Goal: Task Accomplishment & Management: Manage account settings

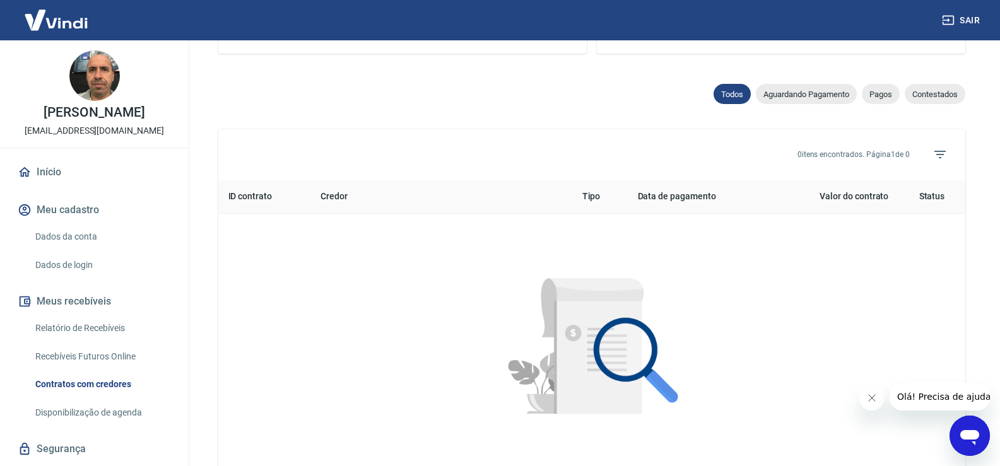
click at [65, 239] on link "Dados da conta" at bounding box center [101, 237] width 143 height 26
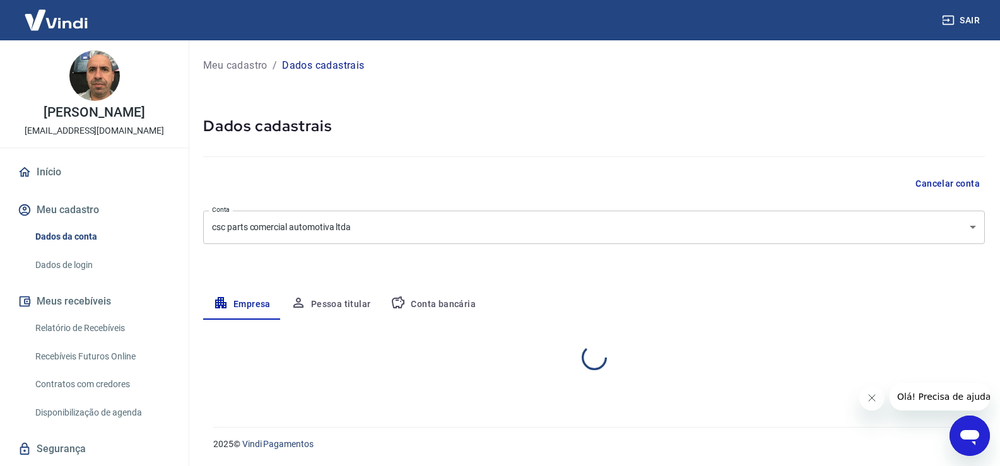
select select "SP"
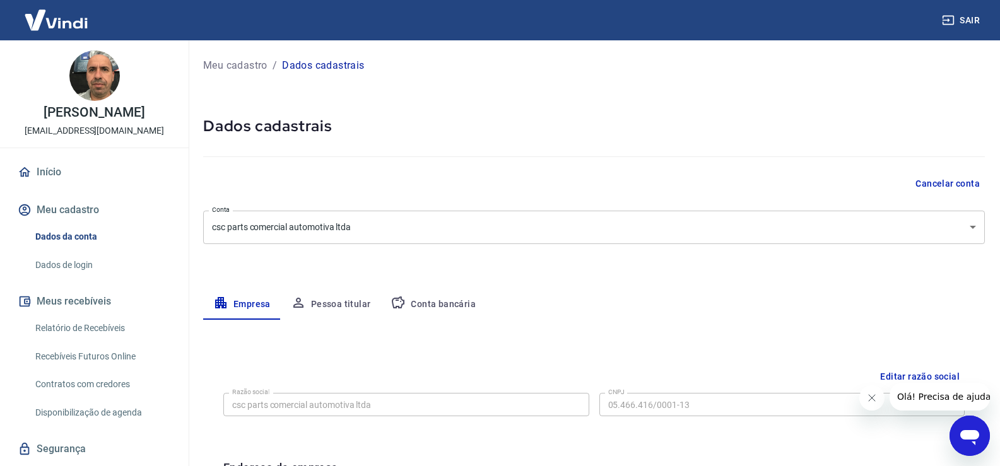
click at [104, 357] on link "Recebíveis Futuros Online" at bounding box center [101, 357] width 143 height 26
